Goal: Information Seeking & Learning: Learn about a topic

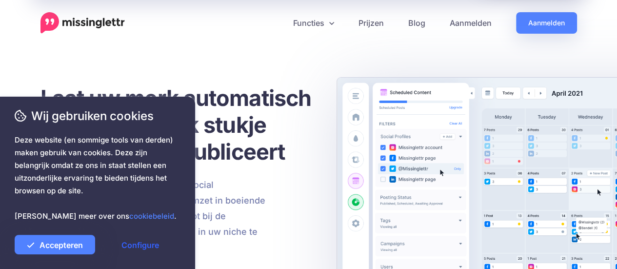
click at [142, 246] on font "Configure" at bounding box center [140, 245] width 38 height 10
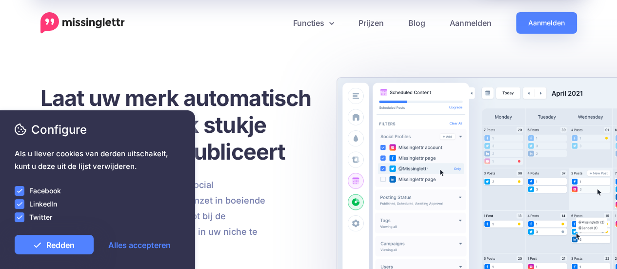
click at [39, 217] on font "Twitter" at bounding box center [40, 217] width 23 height 8
click at [35, 193] on font "Facebook" at bounding box center [45, 190] width 32 height 8
click at [44, 205] on font "LinkedIn" at bounding box center [43, 203] width 28 height 8
click at [47, 216] on font "Twitter" at bounding box center [40, 217] width 23 height 8
click at [44, 225] on div at bounding box center [98, 228] width 166 height 12
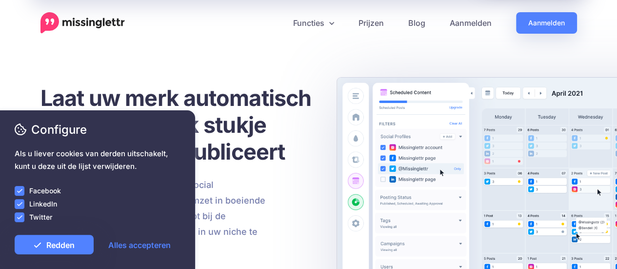
click at [44, 210] on div at bounding box center [98, 210] width 166 height 2
click at [50, 192] on font "Facebook" at bounding box center [45, 190] width 32 height 8
click at [60, 246] on font "Redden" at bounding box center [60, 245] width 28 height 10
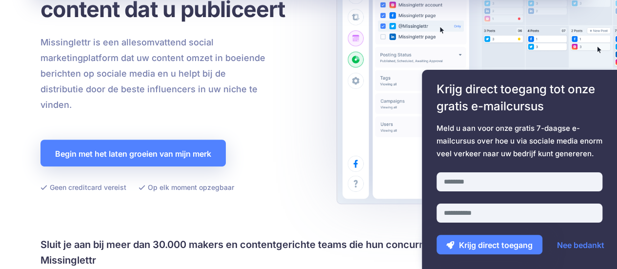
scroll to position [144, 0]
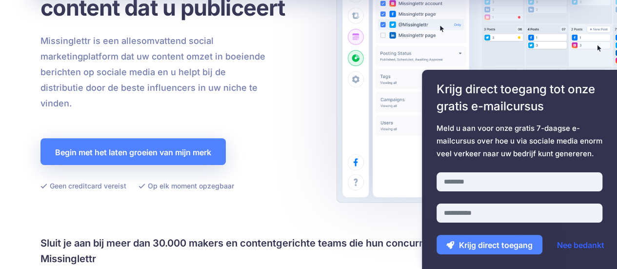
click at [583, 248] on font "Nee bedankt" at bounding box center [580, 245] width 47 height 10
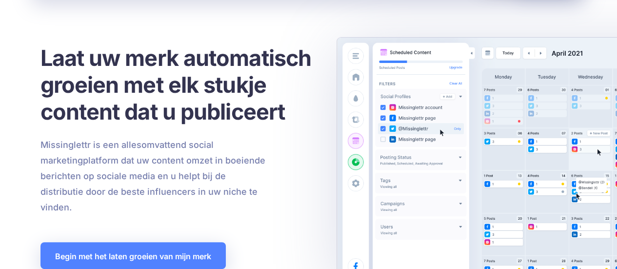
scroll to position [0, 0]
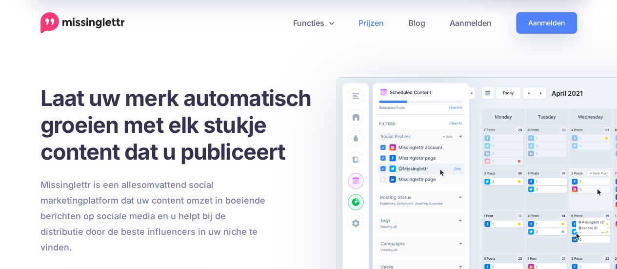
click at [375, 26] on font "Prijzen" at bounding box center [370, 23] width 25 height 10
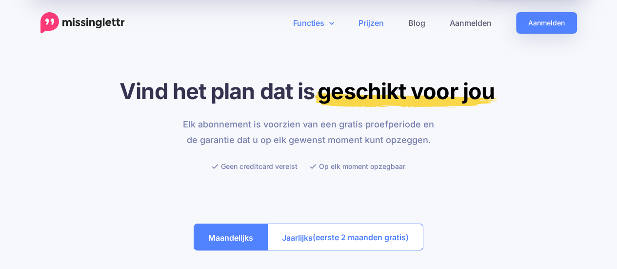
click at [320, 25] on font "Functies" at bounding box center [308, 23] width 31 height 10
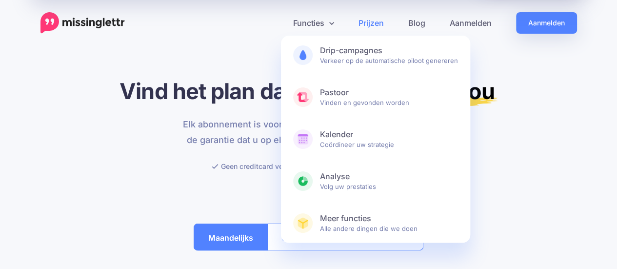
click at [79, 21] on img at bounding box center [82, 22] width 84 height 21
